Goal: Task Accomplishment & Management: Manage account settings

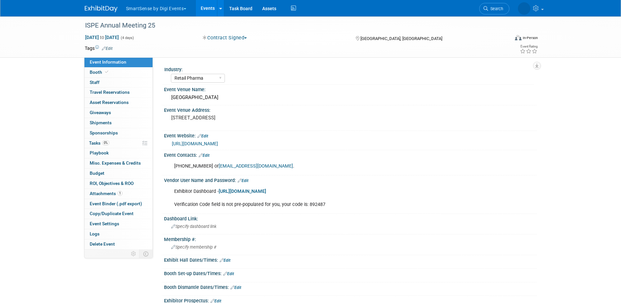
select select "Retail Pharma"
click at [469, 6] on icon at bounding box center [466, 8] width 5 height 5
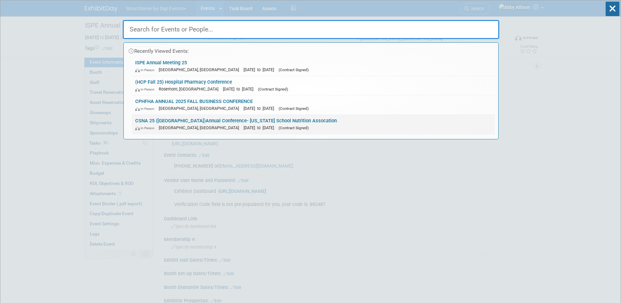
click at [244, 126] on span "[DATE] to [DATE]" at bounding box center [261, 127] width 34 height 5
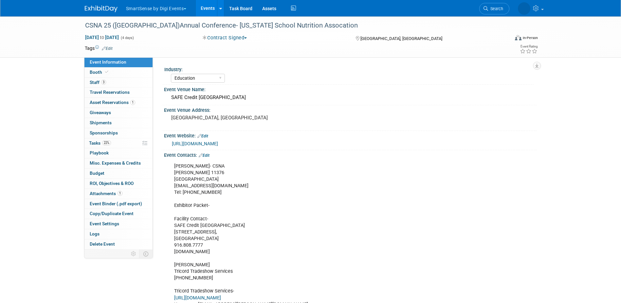
select select "Education"
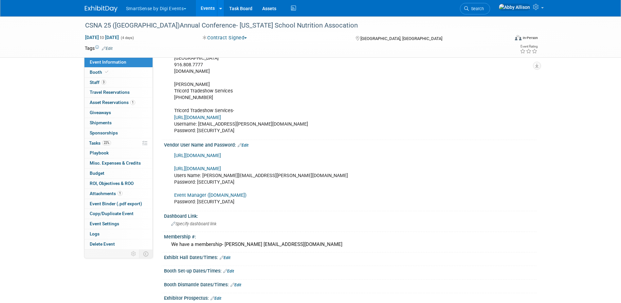
scroll to position [196, 0]
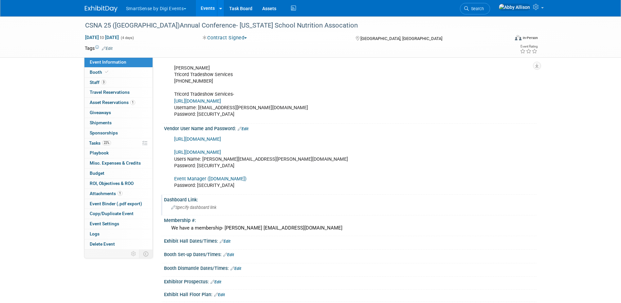
click at [193, 209] on span "Specify dashboard link" at bounding box center [193, 207] width 45 height 5
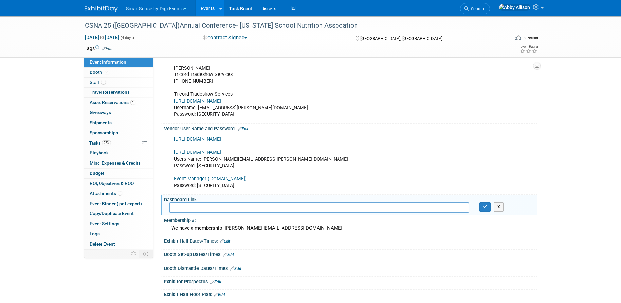
click at [211, 207] on input "text" at bounding box center [319, 207] width 301 height 10
paste input "Tricord Tradeshow Services: [URL][DOMAIN_NAME] Your username: [EMAIL_ADDRESS][P…"
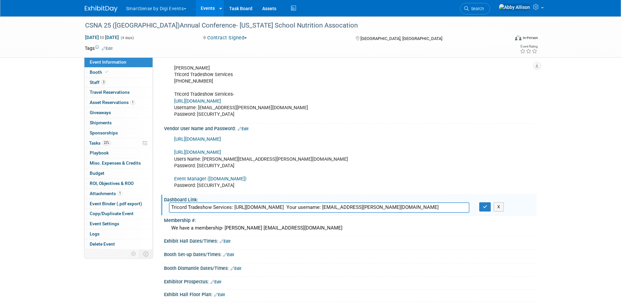
type input "Tricord Tradeshow Services: [URL][DOMAIN_NAME] Your username: [EMAIL_ADDRESS][P…"
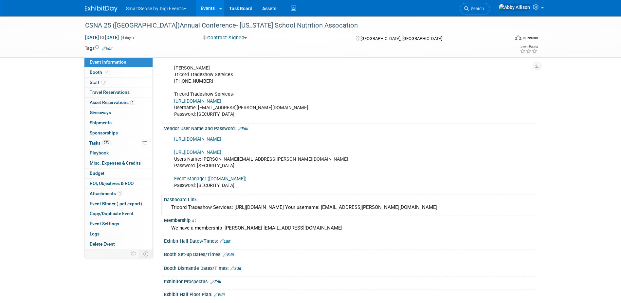
click at [234, 205] on div "Tricord Tradeshow Services: [URL][DOMAIN_NAME] Your username: [EMAIL_ADDRESS][P…" at bounding box center [350, 207] width 363 height 10
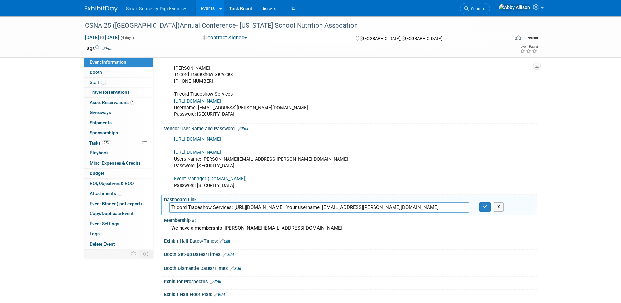
click at [234, 205] on input "Tricord Tradeshow Services: [URL][DOMAIN_NAME] Your username: [EMAIL_ADDRESS][P…" at bounding box center [319, 207] width 301 height 10
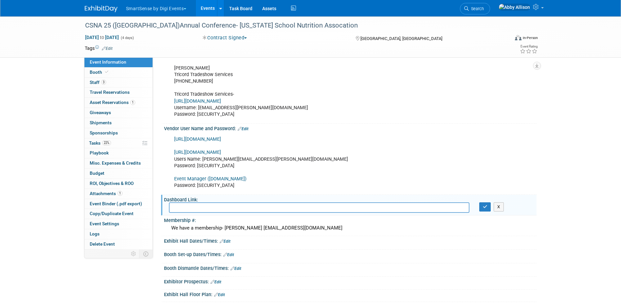
click at [246, 127] on link "Edit" at bounding box center [243, 128] width 11 height 5
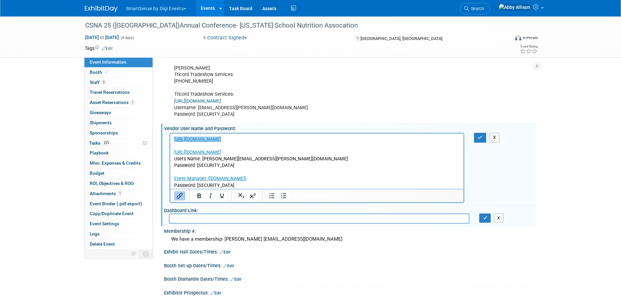
scroll to position [0, 0]
click at [261, 154] on p "﻿[URL][DOMAIN_NAME] [URL][DOMAIN_NAME] Users Name: [EMAIL_ADDRESS][PERSON_NAME]…" at bounding box center [317, 162] width 286 height 53
drag, startPoint x: 261, startPoint y: 153, endPoint x: 338, endPoint y: 285, distance: 153.2
click at [170, 152] on html "[URL][DOMAIN_NAME] [URL][DOMAIN_NAME]﻿ Users Name: [EMAIL_ADDRESS][PERSON_NAME]…" at bounding box center [317, 160] width 294 height 55
paste body "Rich Text Area. Press ALT-0 for help."
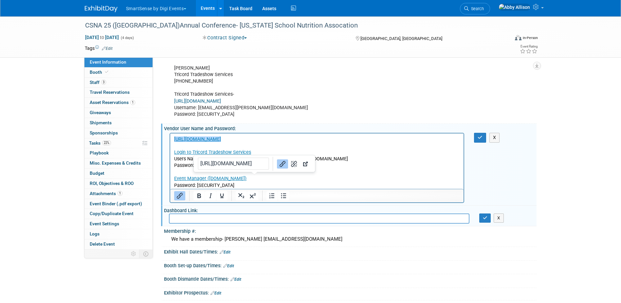
click at [280, 175] on p "﻿[URL][DOMAIN_NAME] Login to Tricord Tradeshow Services Users Name: [EMAIL_ADDR…" at bounding box center [317, 162] width 286 height 53
click at [332, 162] on p "[URL][DOMAIN_NAME] Login to Tricord Tradeshow Services Users Name: [EMAIL_ADDRE…" at bounding box center [317, 162] width 286 height 53
click at [213, 166] on p "[URL][DOMAIN_NAME] Login to Tricord Tradeshow Services Users Name: [EMAIL_ADDRE…" at bounding box center [317, 162] width 286 height 53
drag, startPoint x: 205, startPoint y: 164, endPoint x: 340, endPoint y: 301, distance: 192.2
click at [170, 167] on html "[URL][DOMAIN_NAME] Login to Tricord Tradeshow Services Users Name: [EMAIL_ADDRE…" at bounding box center [317, 160] width 294 height 55
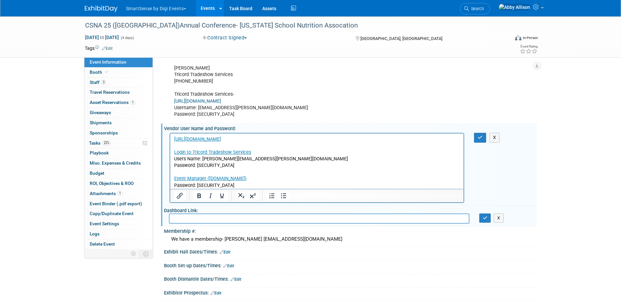
click at [224, 166] on p "[URL][DOMAIN_NAME] Login to Tricord Tradeshow Services Users Name: [EMAIL_ADDRE…" at bounding box center [317, 162] width 286 height 53
drag, startPoint x: 218, startPoint y: 165, endPoint x: 173, endPoint y: 164, distance: 44.9
click at [174, 164] on body "[URL][DOMAIN_NAME] Login to Tricord Tradeshow Services Users Name: [EMAIL_ADDRE…" at bounding box center [317, 162] width 287 height 53
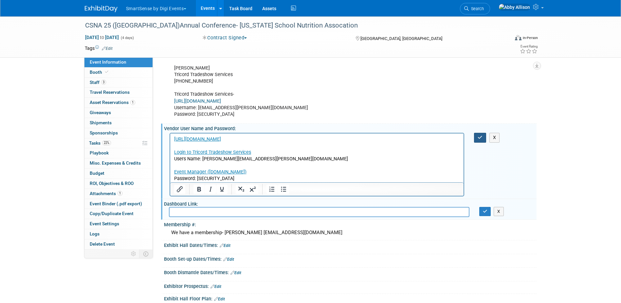
click at [477, 138] on button "button" at bounding box center [480, 137] width 12 height 9
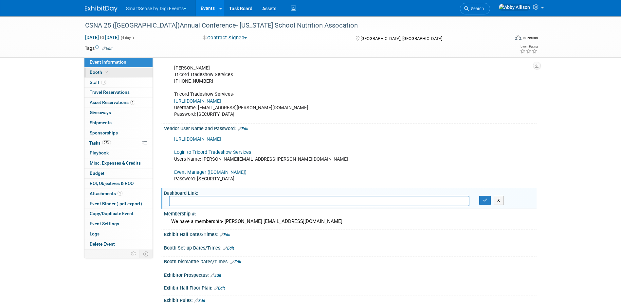
click at [98, 71] on span "Booth" at bounding box center [100, 71] width 20 height 5
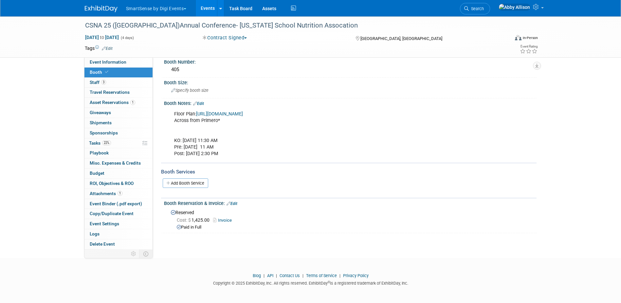
scroll to position [29, 0]
